Goal: Find specific page/section: Find specific page/section

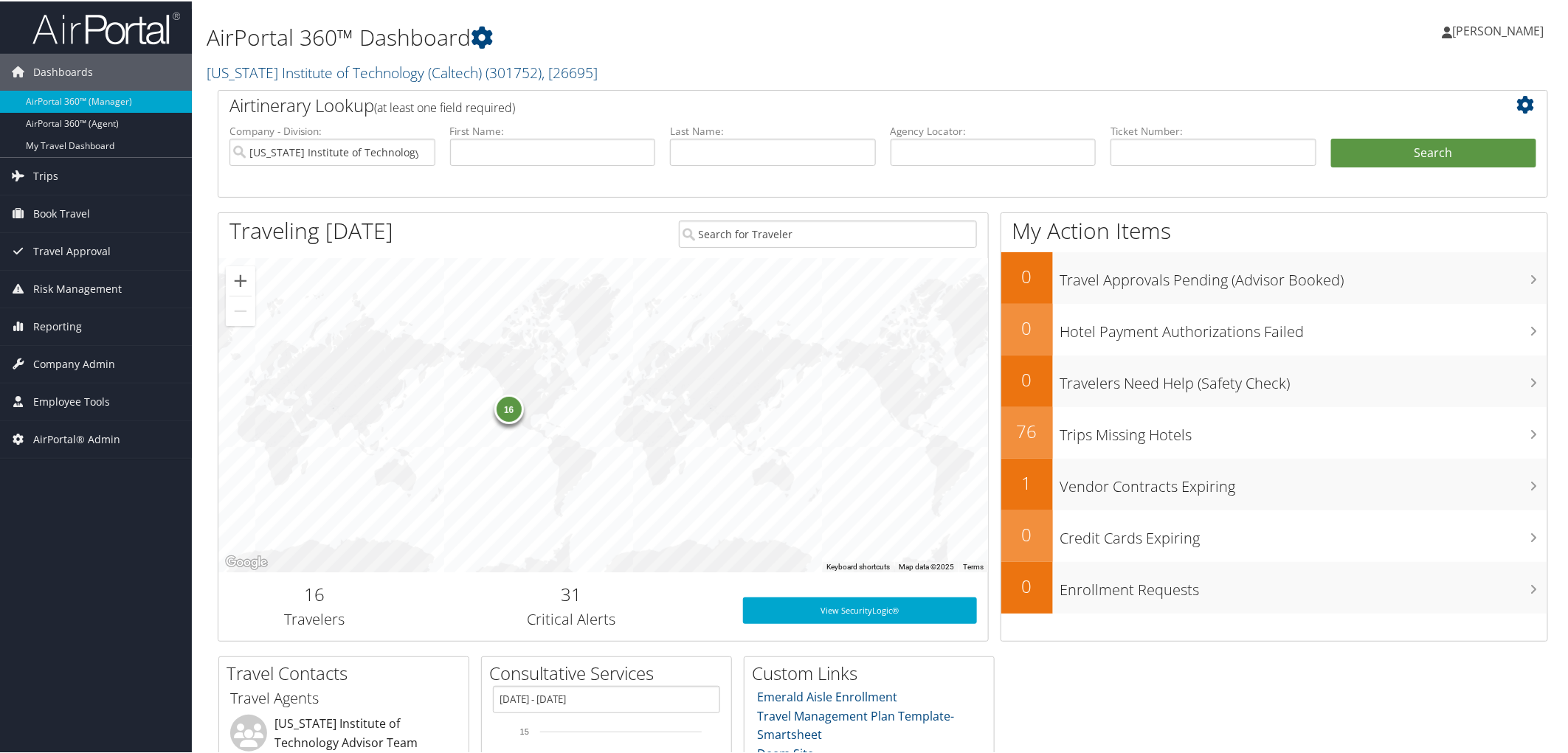
click at [805, 46] on h1 "AirPortal 360™ Dashboard" at bounding box center [657, 36] width 902 height 31
click at [291, 76] on link "California Institute of Technology (Caltech) ( 301752 ) , [ 26695 ]" at bounding box center [402, 70] width 391 height 20
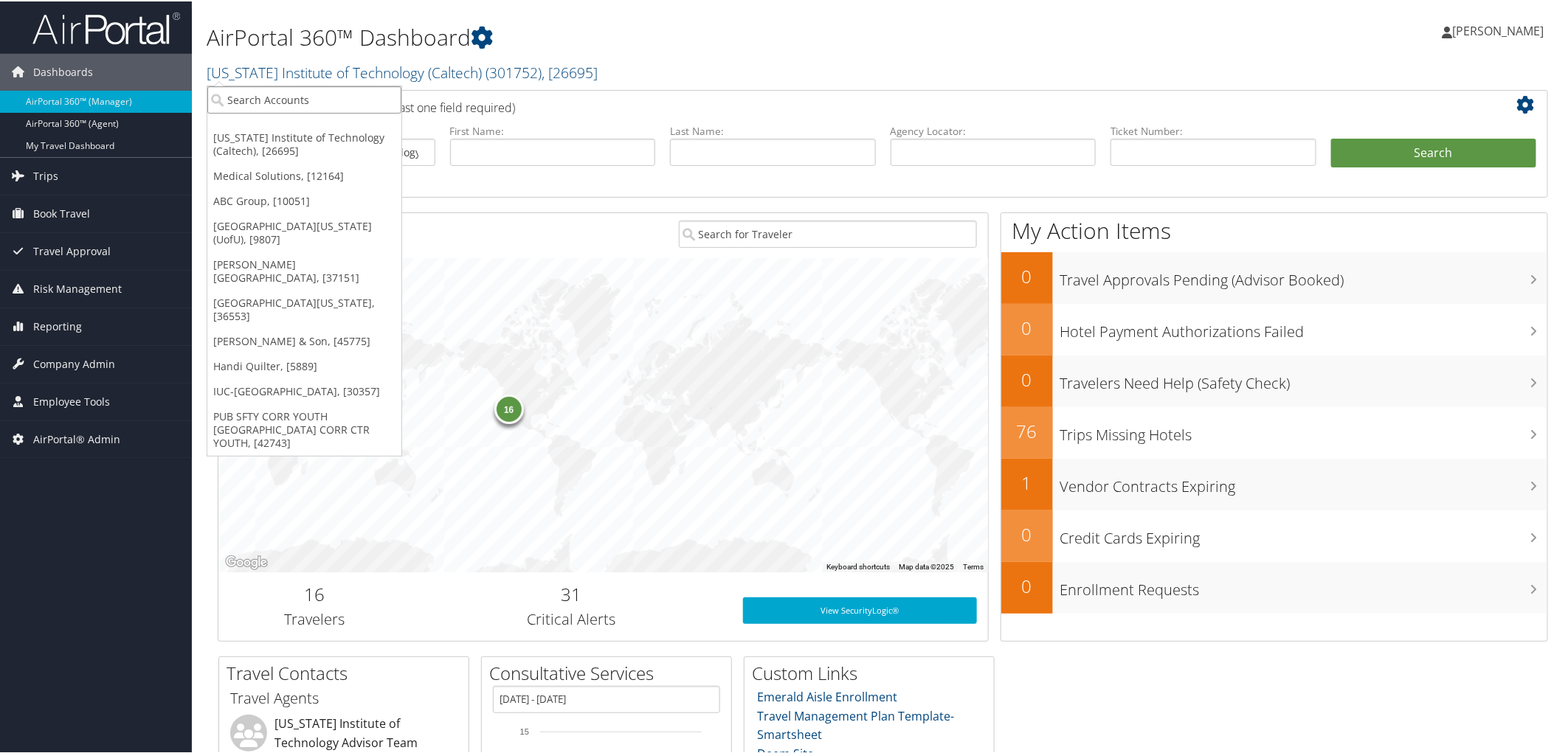
click at [267, 99] on input "search" at bounding box center [304, 99] width 194 height 28
type input "southern pov"
click at [283, 132] on div "Account" at bounding box center [378, 138] width 356 height 13
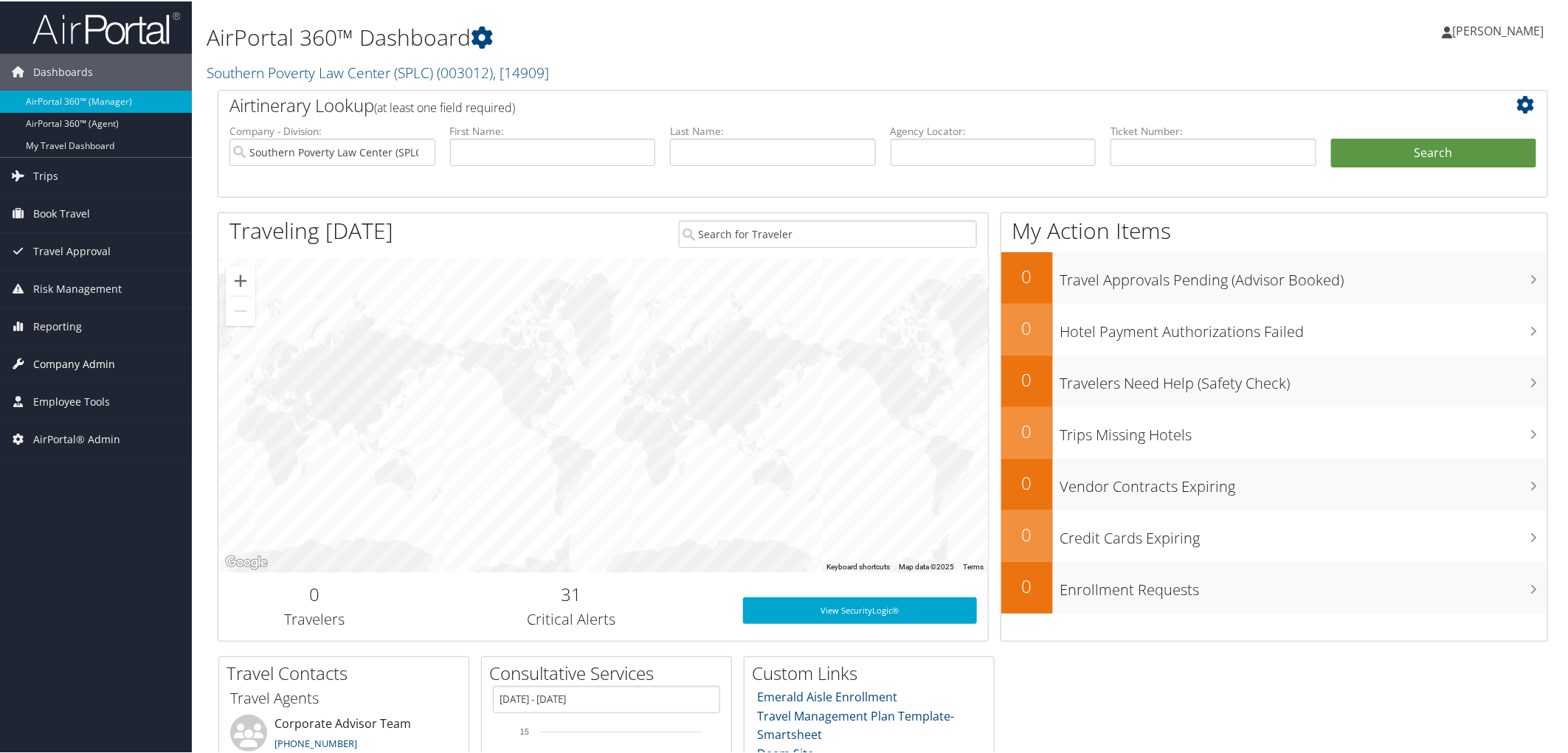
click at [62, 358] on span "Company Admin" at bounding box center [74, 363] width 82 height 37
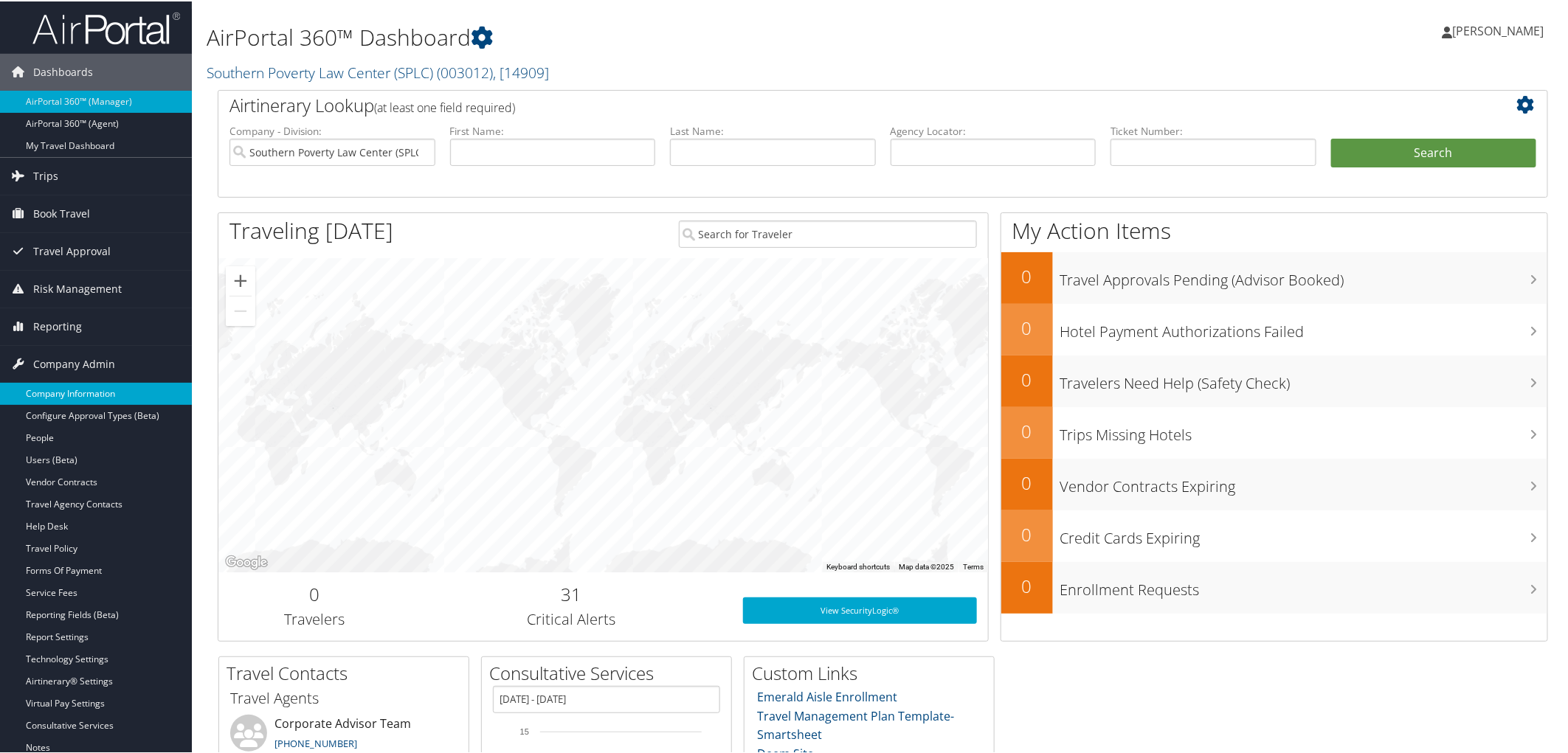
click at [62, 384] on link "Company Information" at bounding box center [95, 393] width 192 height 22
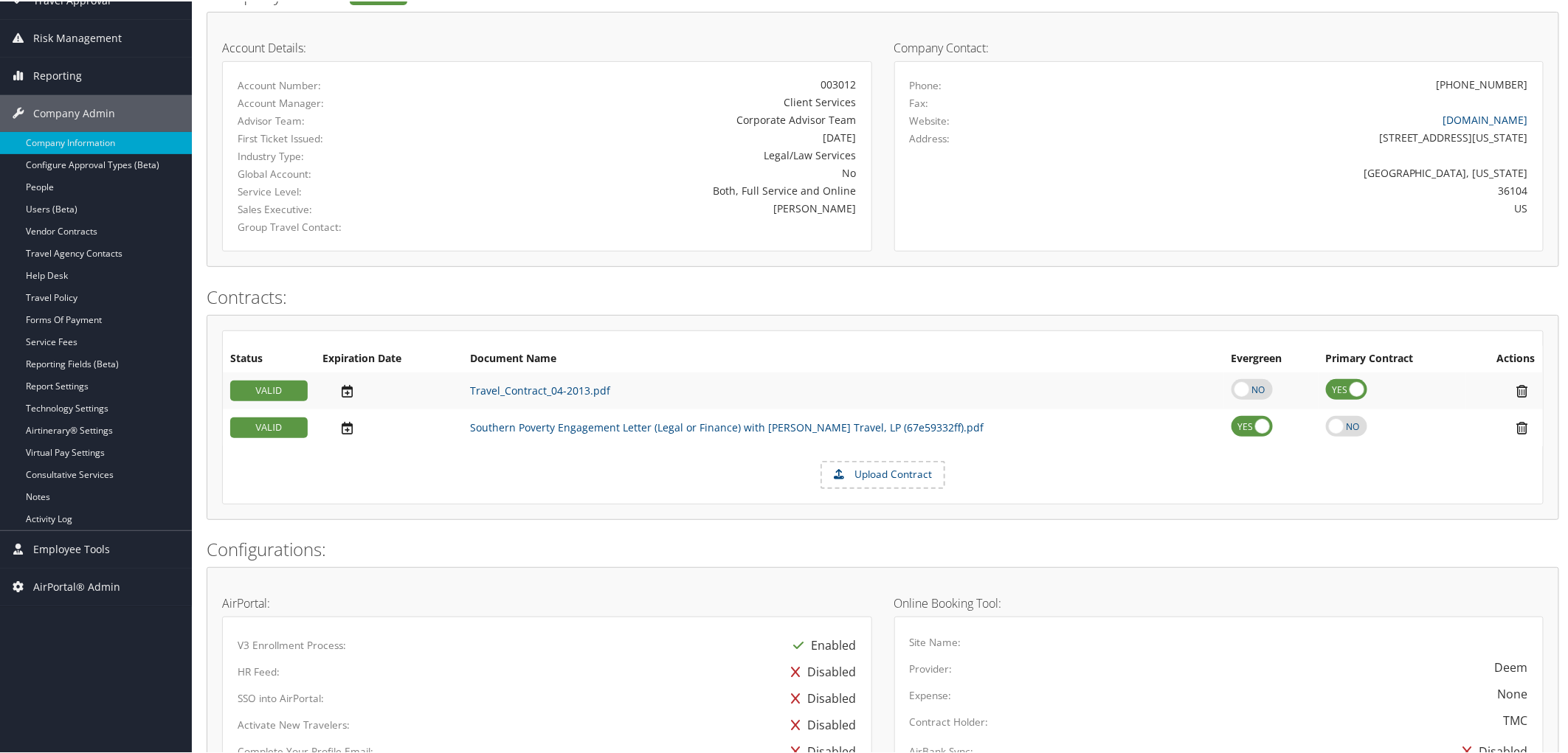
scroll to position [328, 0]
